Goal: Transaction & Acquisition: Purchase product/service

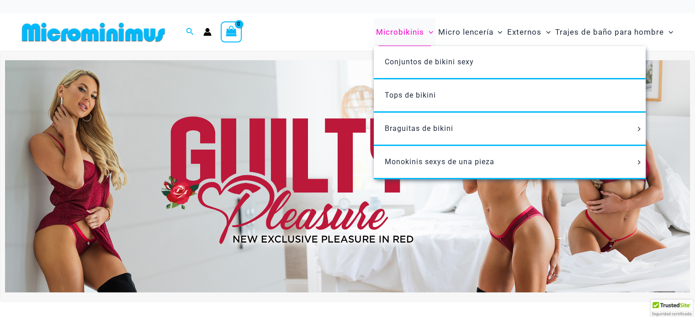
click at [398, 33] on font "Microbikinis" at bounding box center [400, 31] width 48 height 9
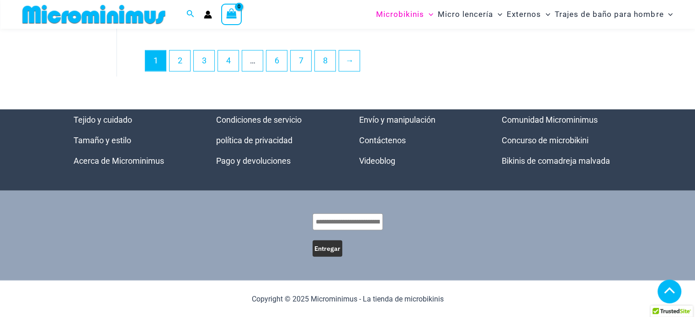
scroll to position [2516, 0]
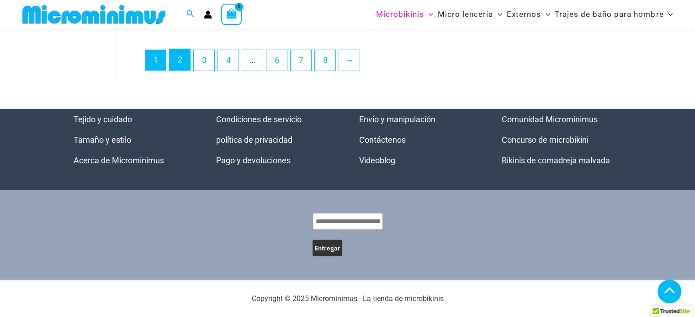
click at [177, 65] on link "2" at bounding box center [179, 59] width 21 height 21
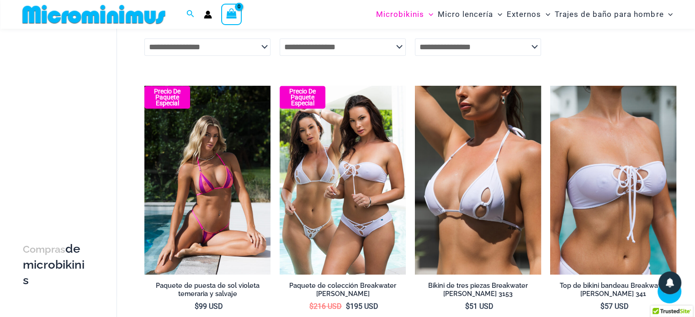
scroll to position [631, 0]
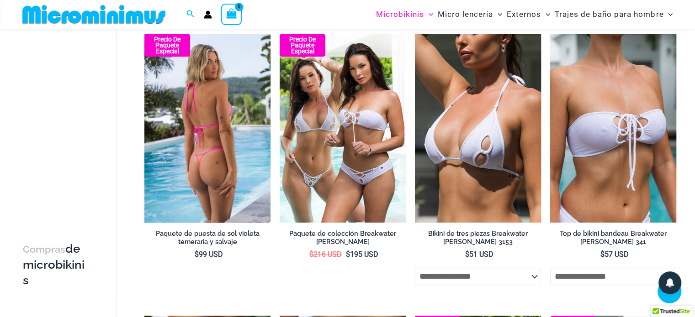
click at [229, 126] on img at bounding box center [207, 128] width 126 height 189
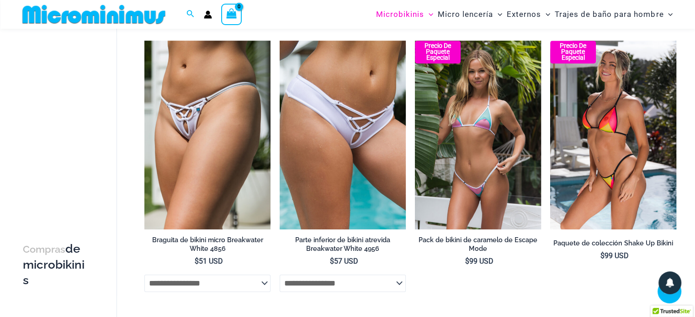
scroll to position [903, 0]
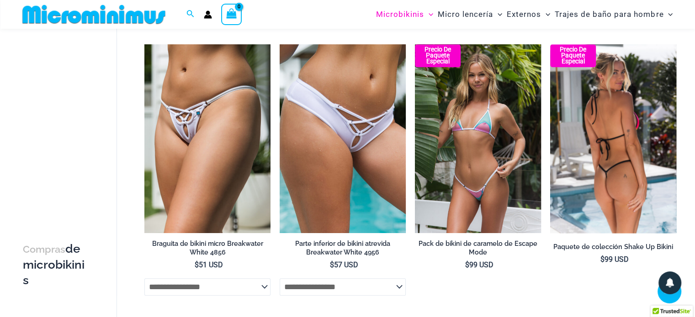
click at [610, 95] on img at bounding box center [613, 138] width 126 height 189
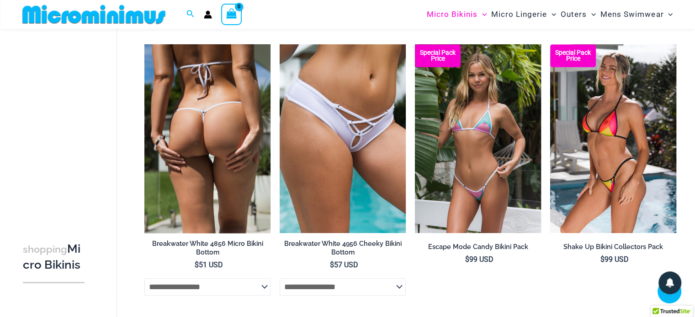
scroll to position [899, 0]
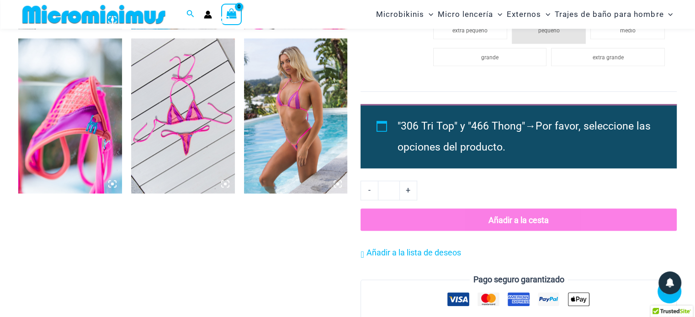
scroll to position [808, 0]
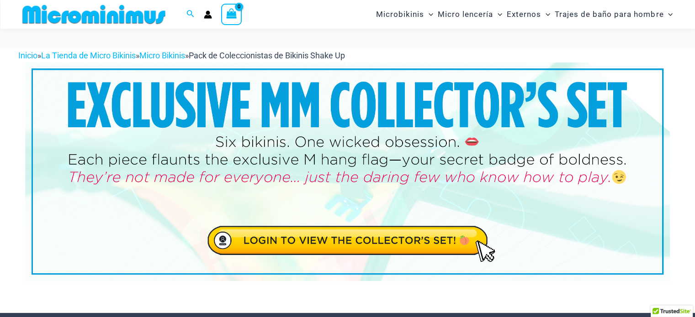
scroll to position [174, 0]
